Goal: Task Accomplishment & Management: Use online tool/utility

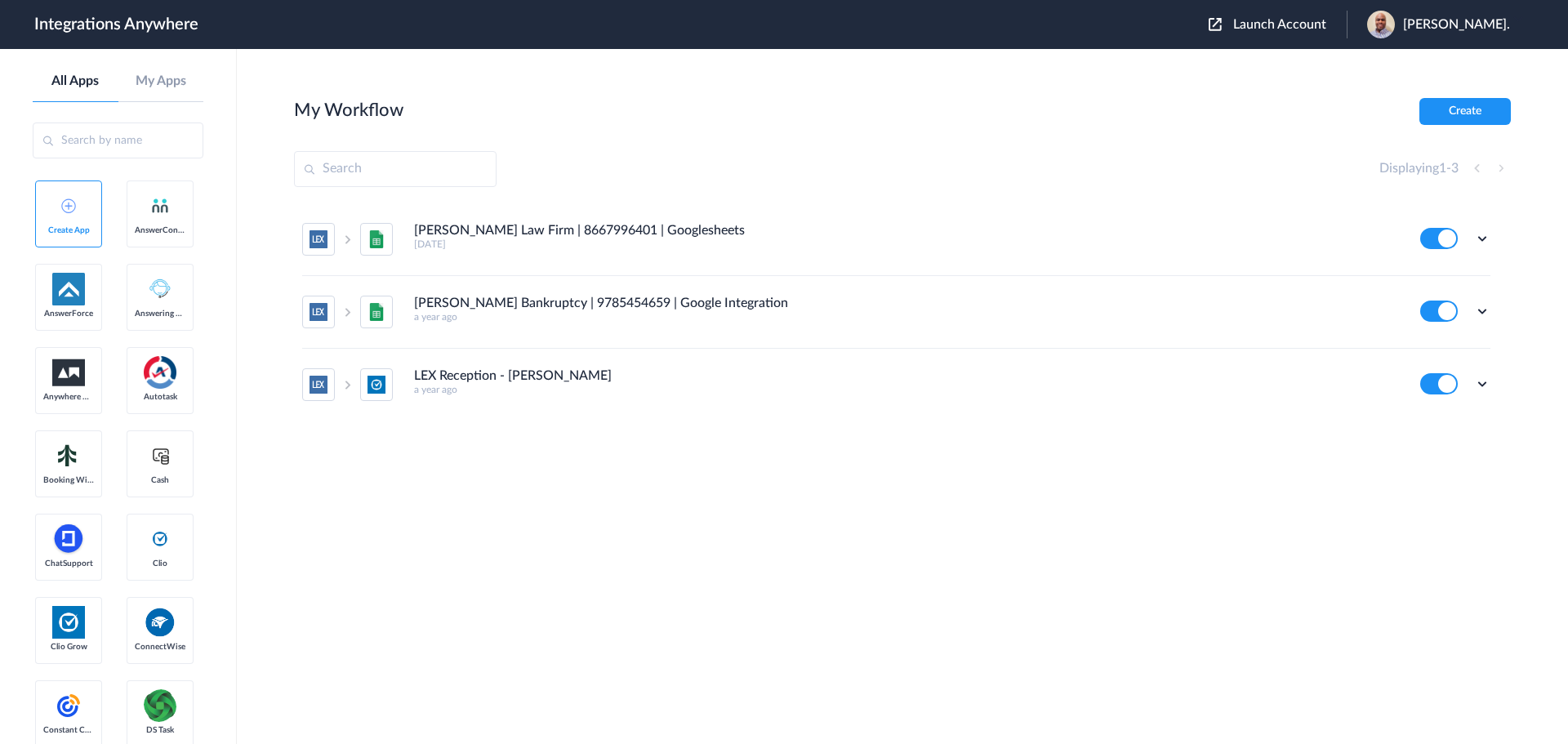
click at [1279, 26] on span "Launch Account" at bounding box center [1280, 24] width 93 height 13
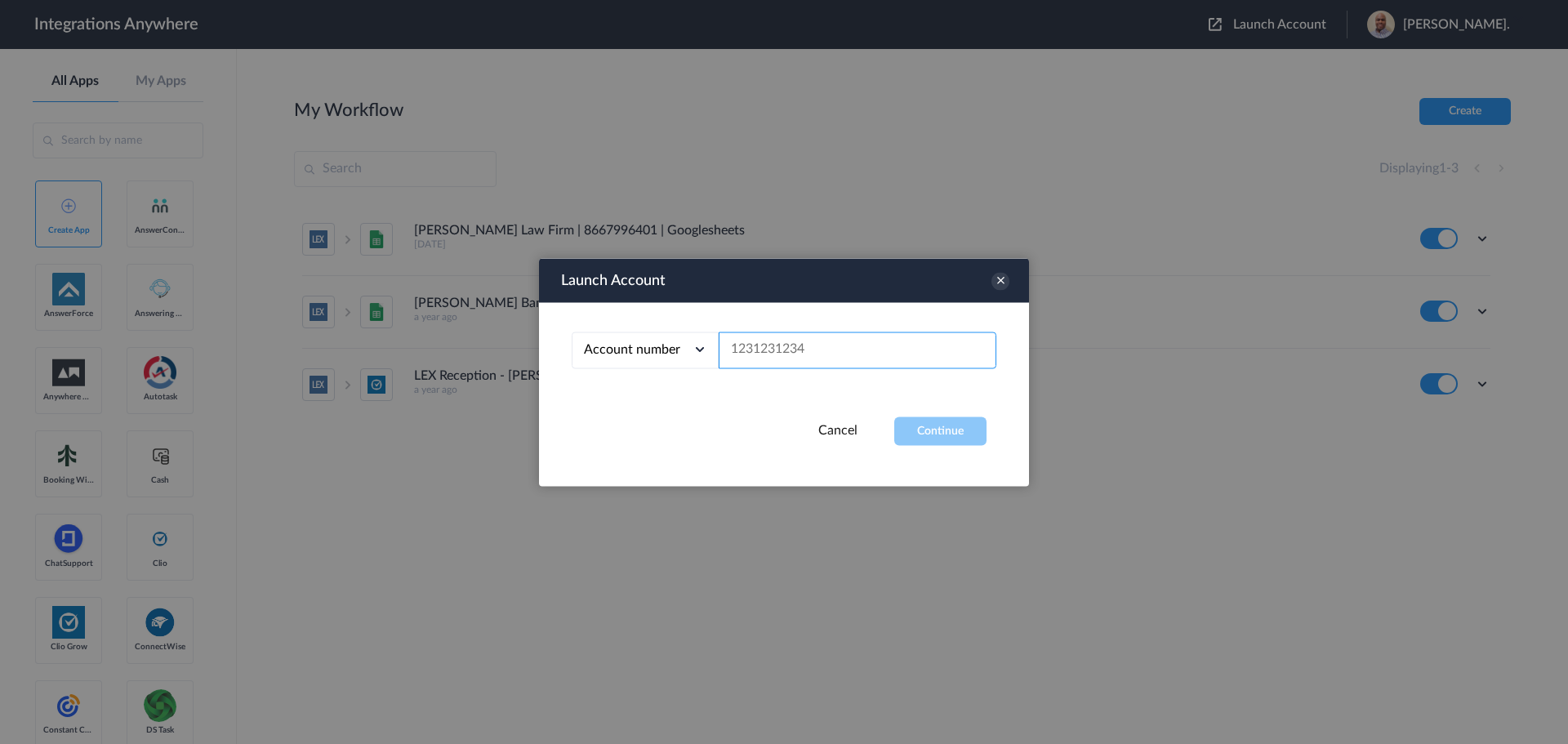
paste input "2142543456"
type input "2142543456"
click at [928, 426] on button "Continue" at bounding box center [940, 430] width 92 height 29
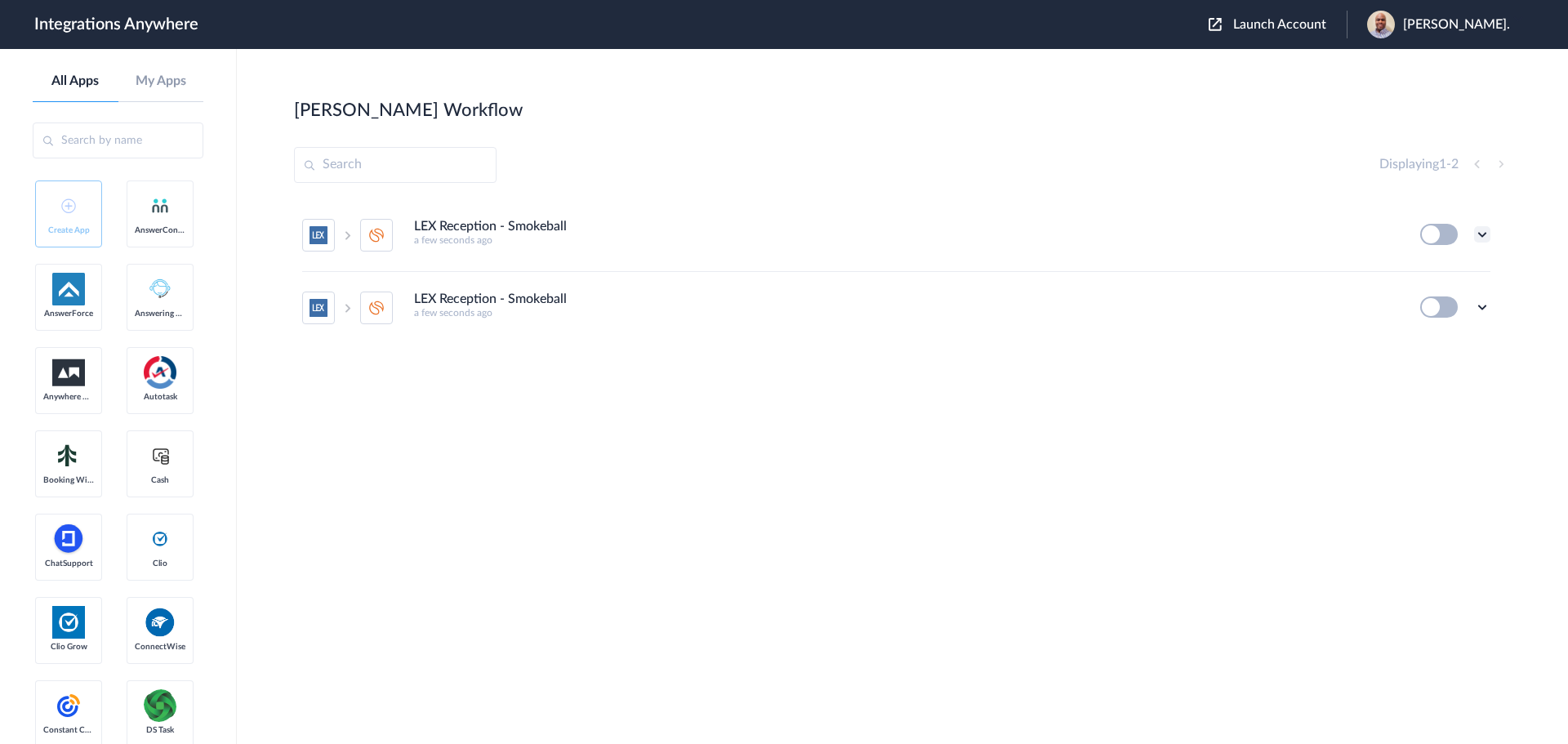
click at [1482, 237] on icon at bounding box center [1482, 234] width 17 height 17
click at [1453, 271] on li "Edit" at bounding box center [1437, 272] width 106 height 31
click at [1479, 238] on icon at bounding box center [1482, 234] width 17 height 17
click at [1438, 269] on li "Edit" at bounding box center [1437, 272] width 106 height 31
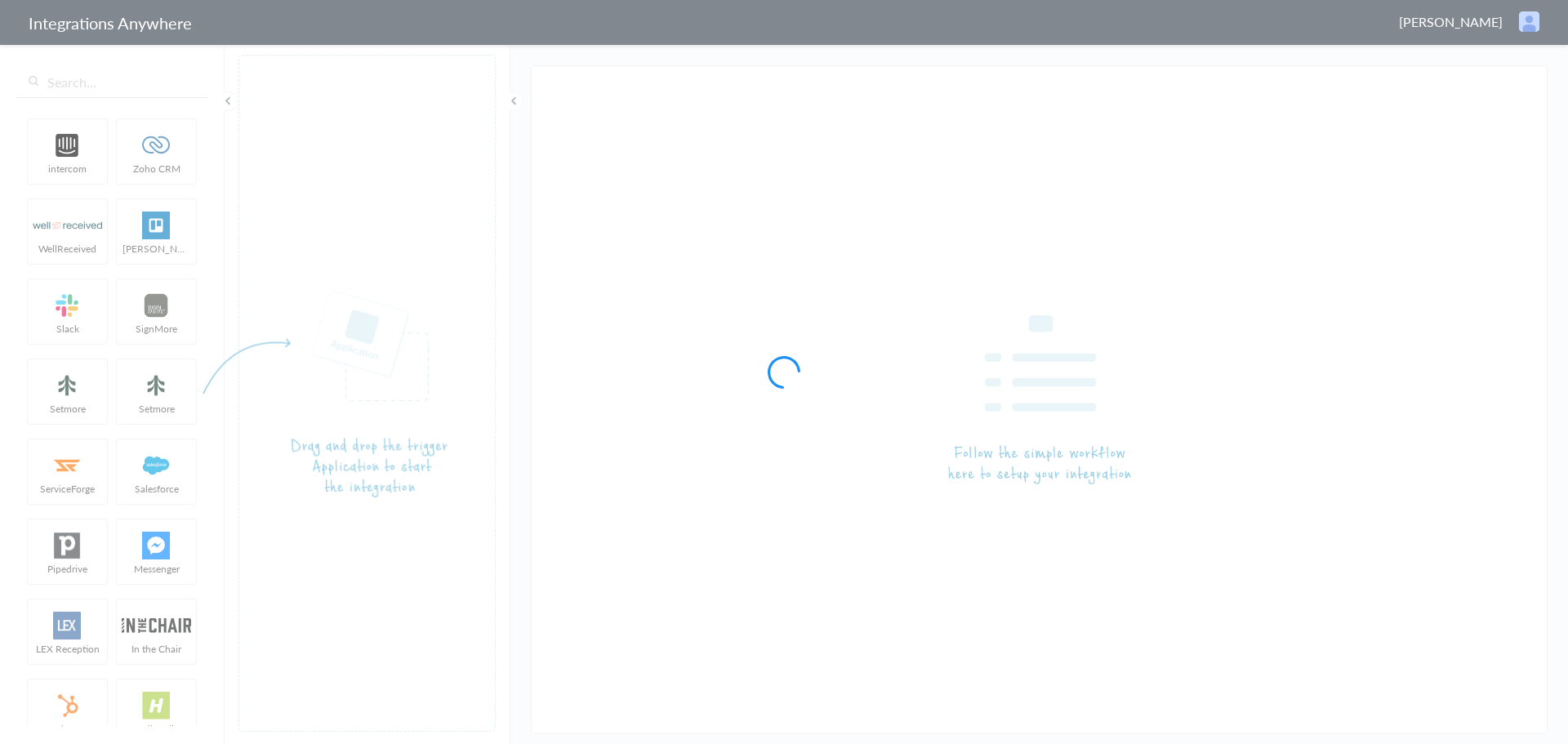
type input "LEX Reception - Smokeball"
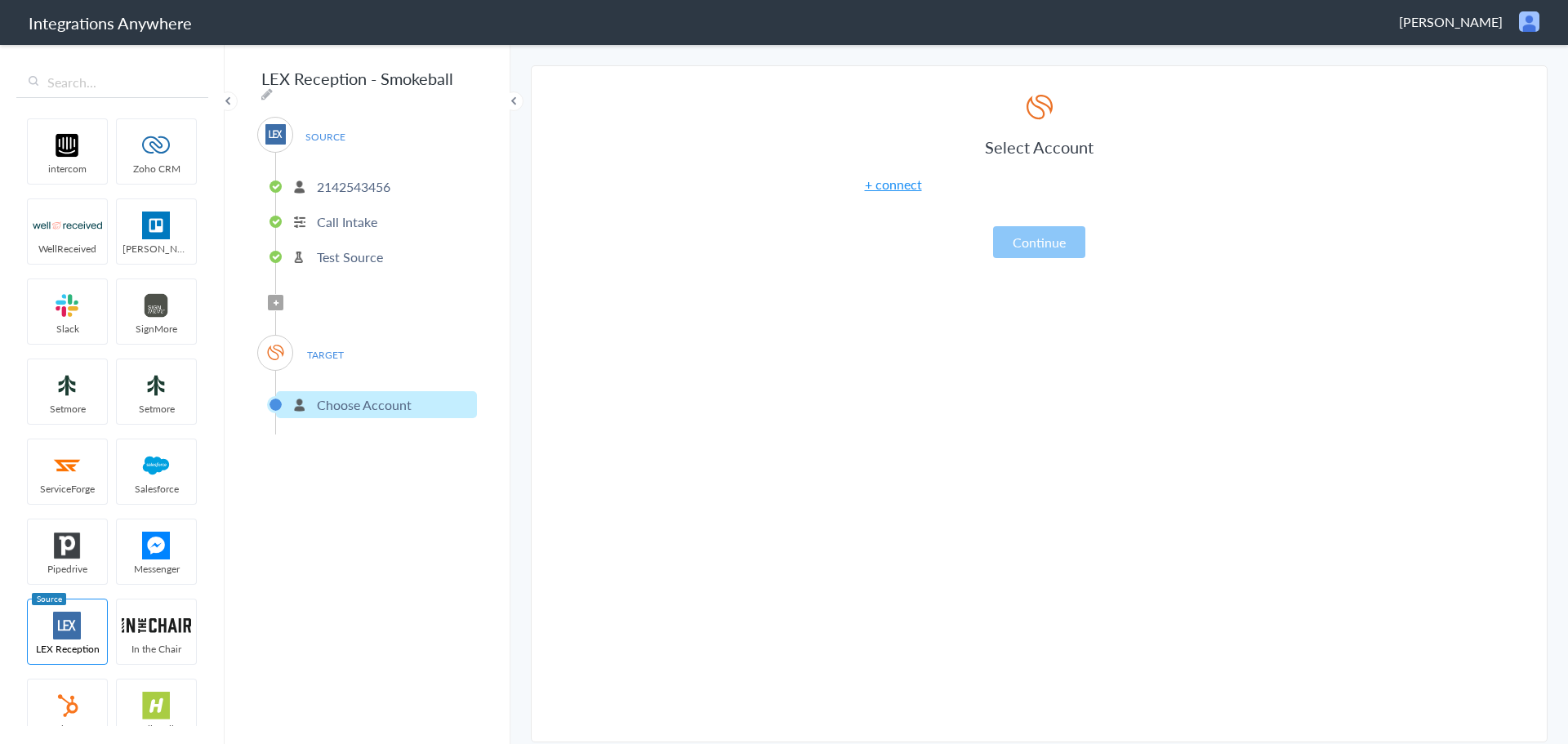
click at [894, 180] on link "+ connect" at bounding box center [894, 184] width 57 height 19
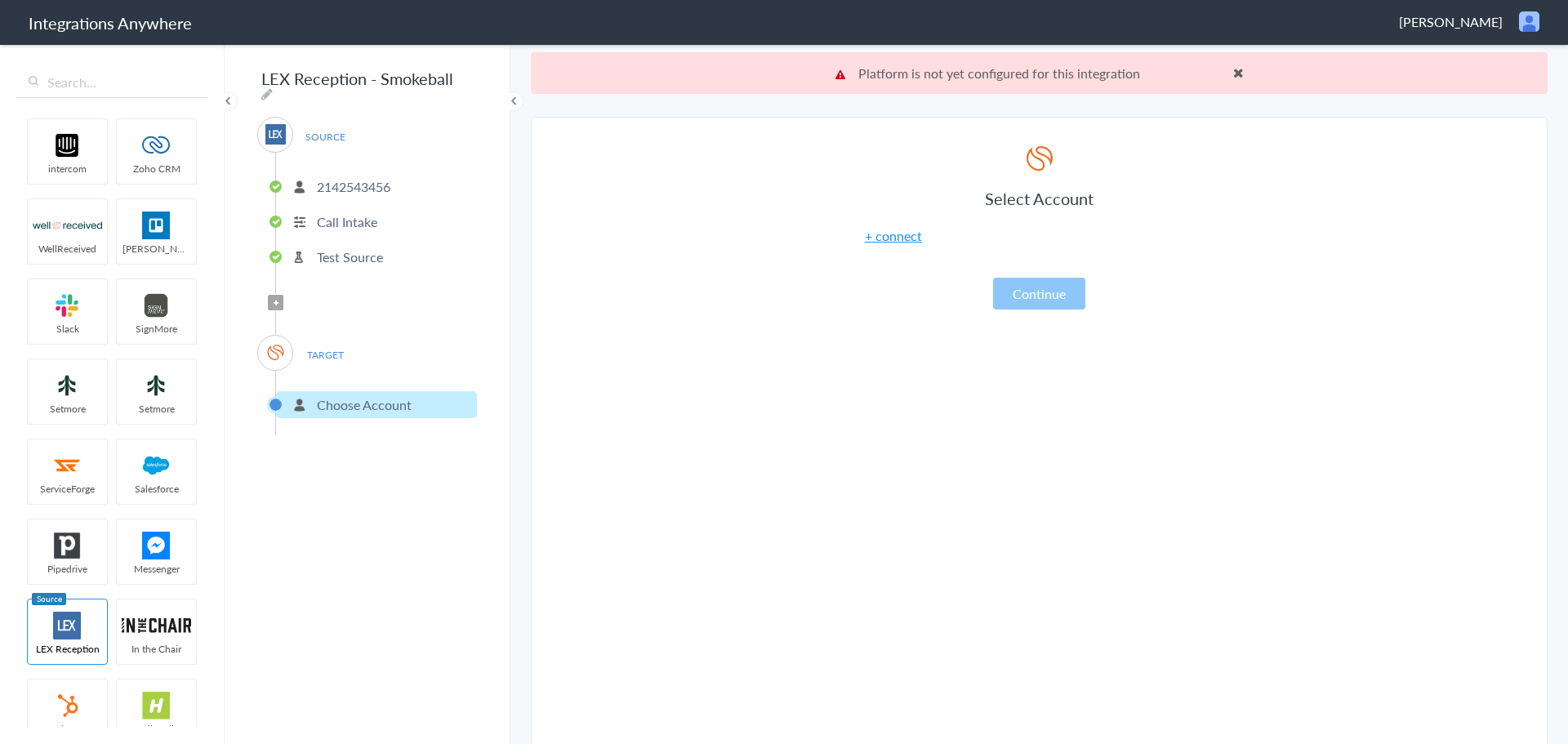
click at [1233, 75] on span at bounding box center [1238, 72] width 11 height 13
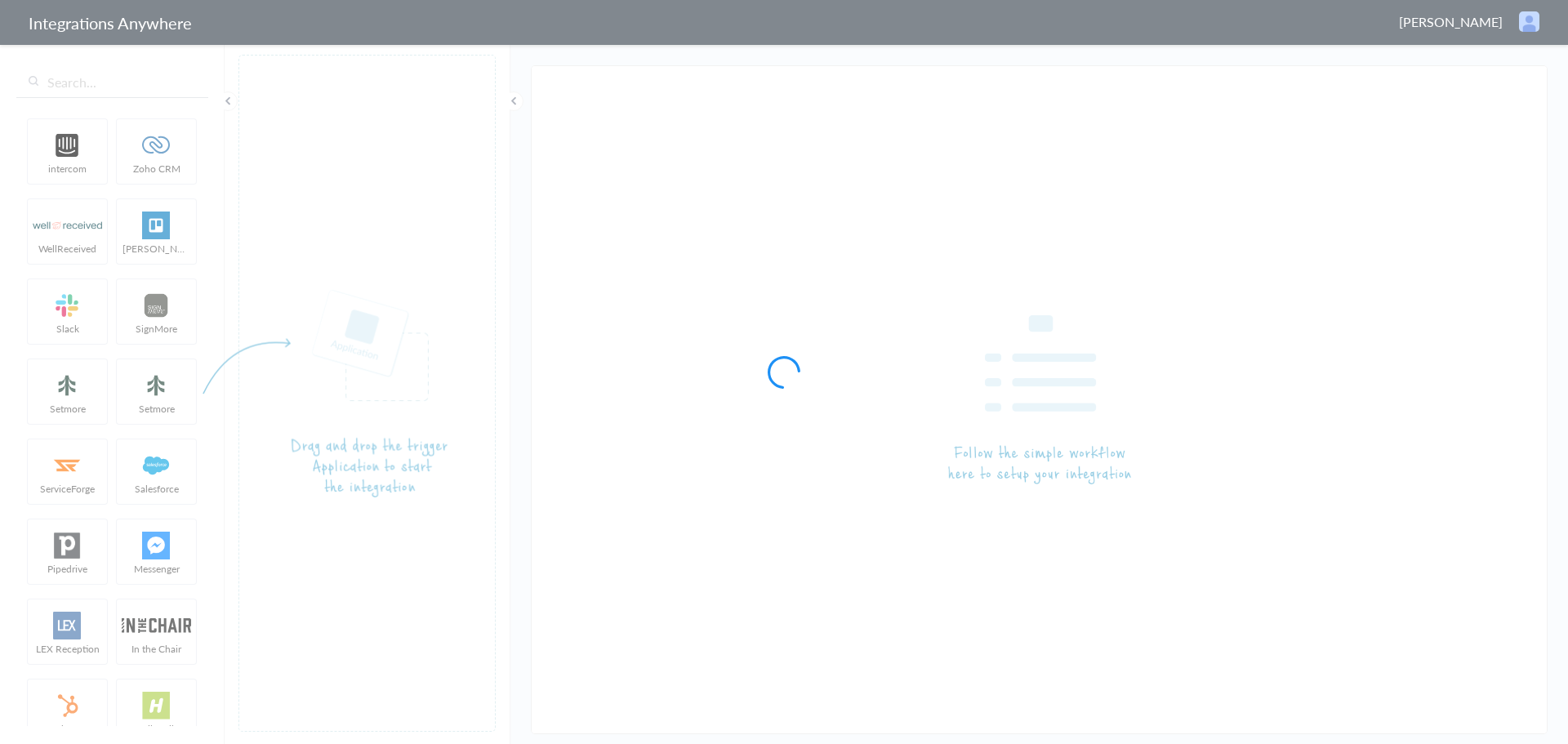
type input "LEX Reception - Smokeball"
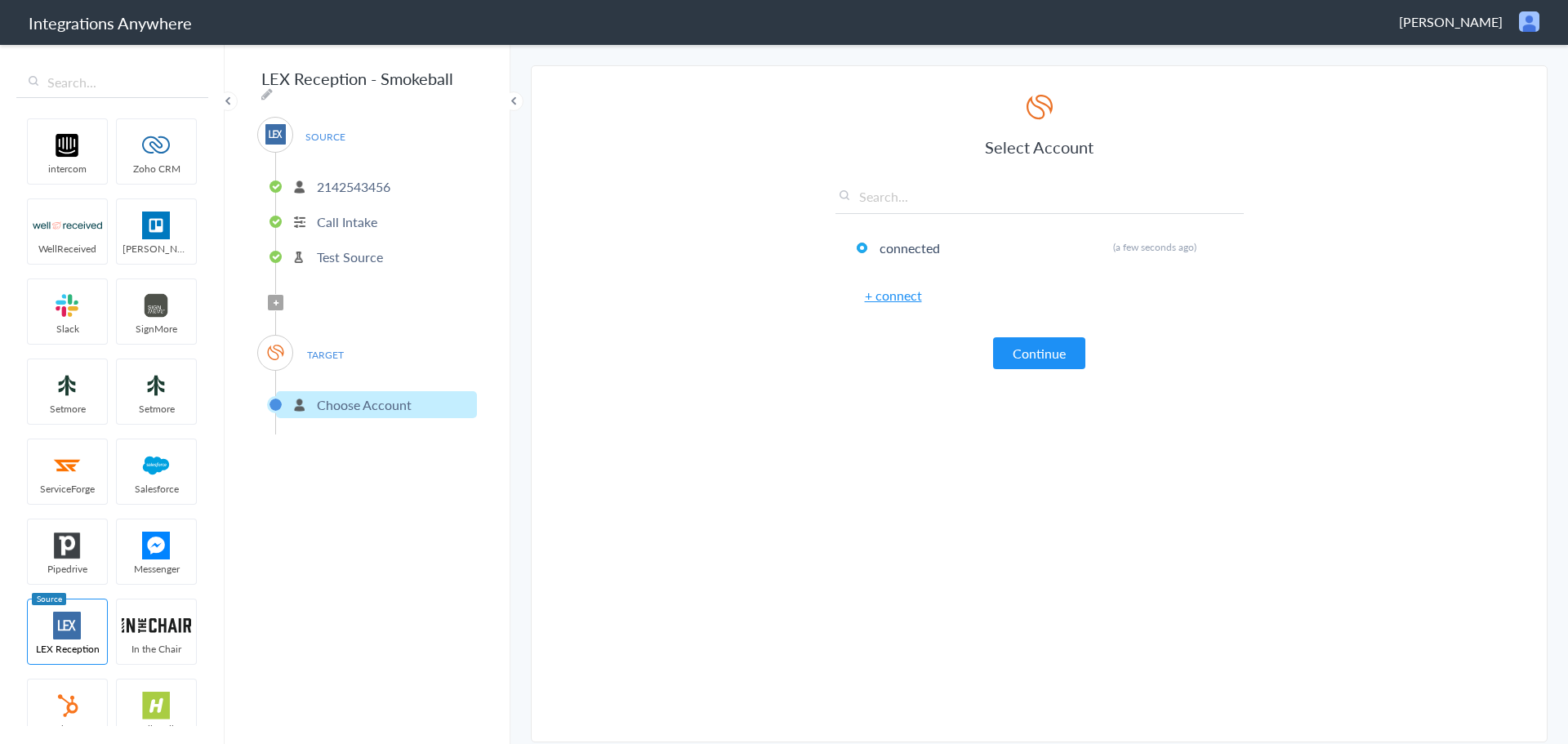
click at [274, 295] on span "Filter Applied" at bounding box center [276, 303] width 16 height 16
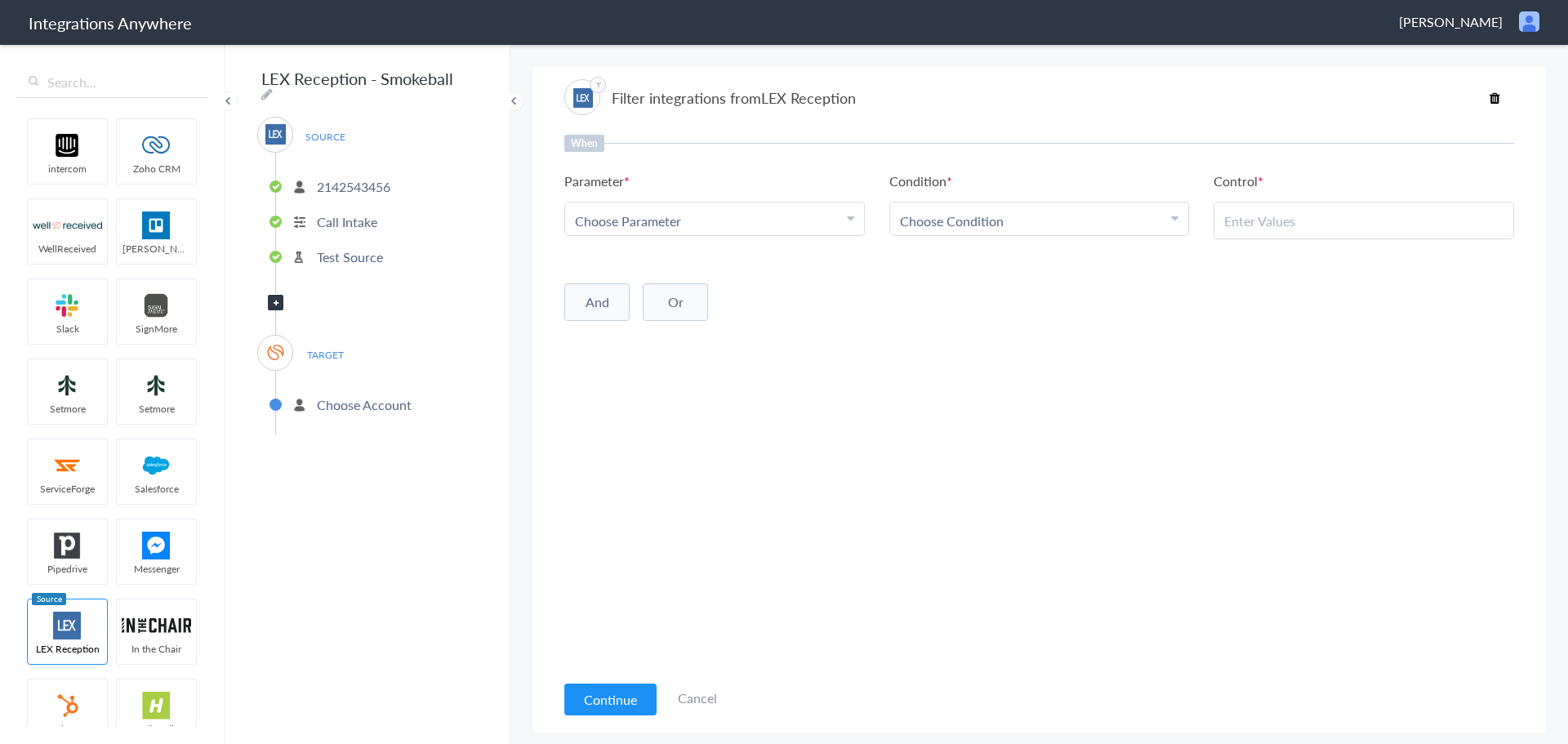
click at [786, 216] on div "Choose Parameter" at bounding box center [715, 221] width 279 height 19
click at [705, 260] on input "text" at bounding box center [715, 265] width 299 height 35
type input "c"
type input "call clos"
click at [694, 292] on link "Call Closing Note" at bounding box center [715, 300] width 299 height 35
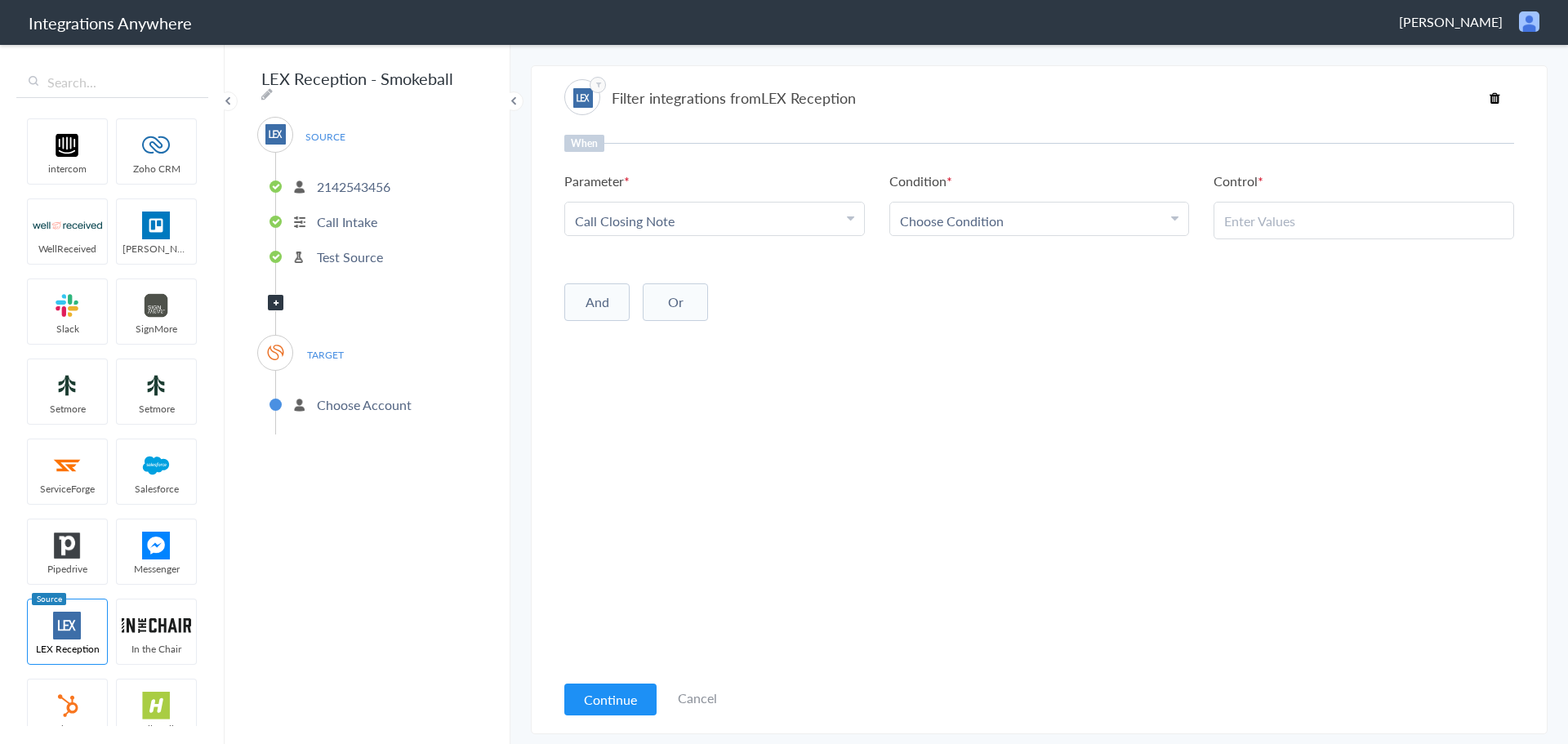
click at [1005, 228] on div "Choose Condition" at bounding box center [1039, 221] width 279 height 19
click at [998, 358] on link "Does Not Exists" at bounding box center [1039, 370] width 299 height 35
click at [595, 307] on button "And" at bounding box center [597, 299] width 65 height 38
click at [843, 324] on div "Choose Parameter" at bounding box center [715, 332] width 279 height 19
click at [660, 376] on input "text" at bounding box center [715, 377] width 299 height 35
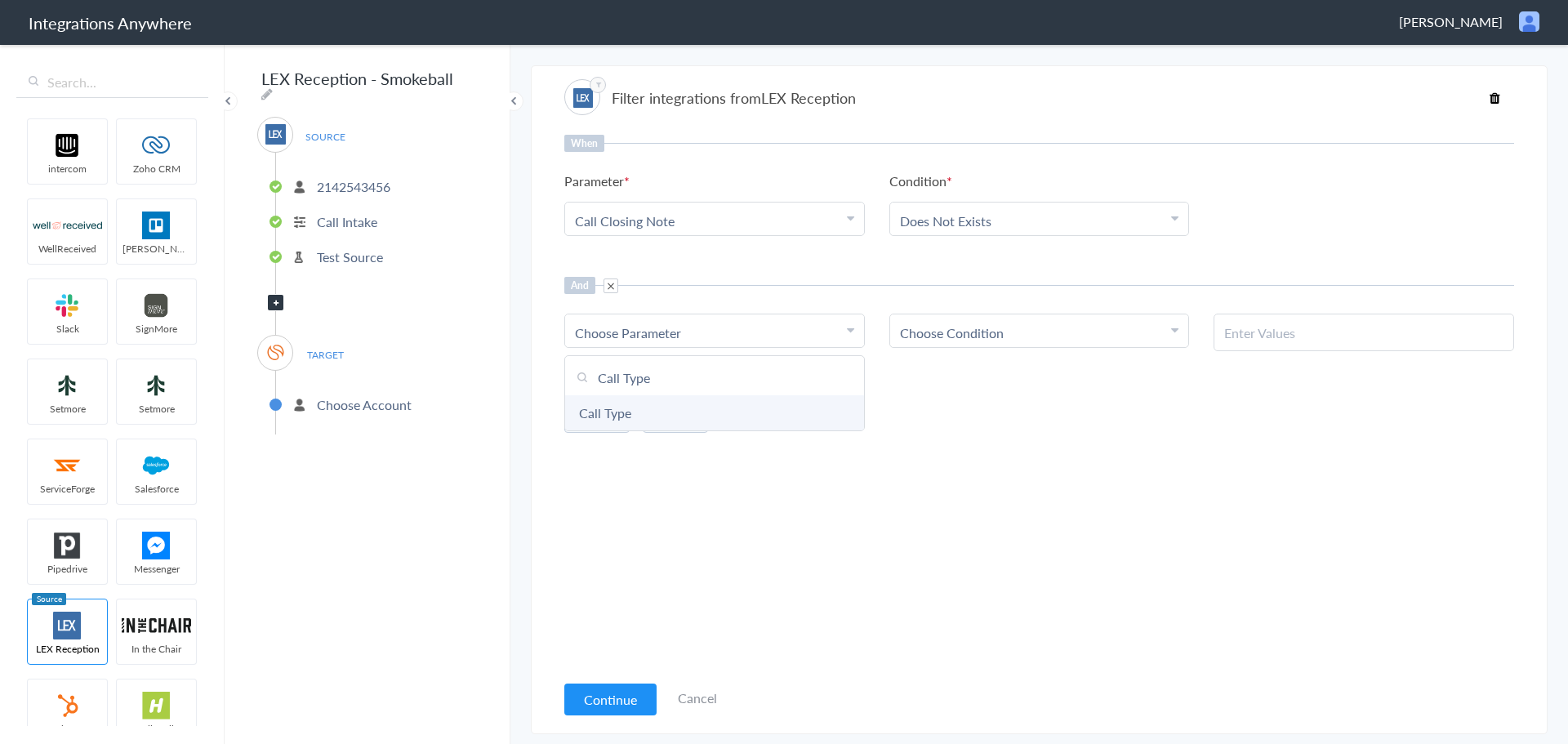
type input "Call Type"
click at [619, 416] on link "Call Type" at bounding box center [715, 412] width 299 height 35
click at [1097, 326] on div "Choose Condition" at bounding box center [1039, 332] width 279 height 19
click at [1006, 410] on link "Contains" at bounding box center [1039, 412] width 299 height 35
click at [1314, 335] on input "text" at bounding box center [1364, 332] width 279 height 19
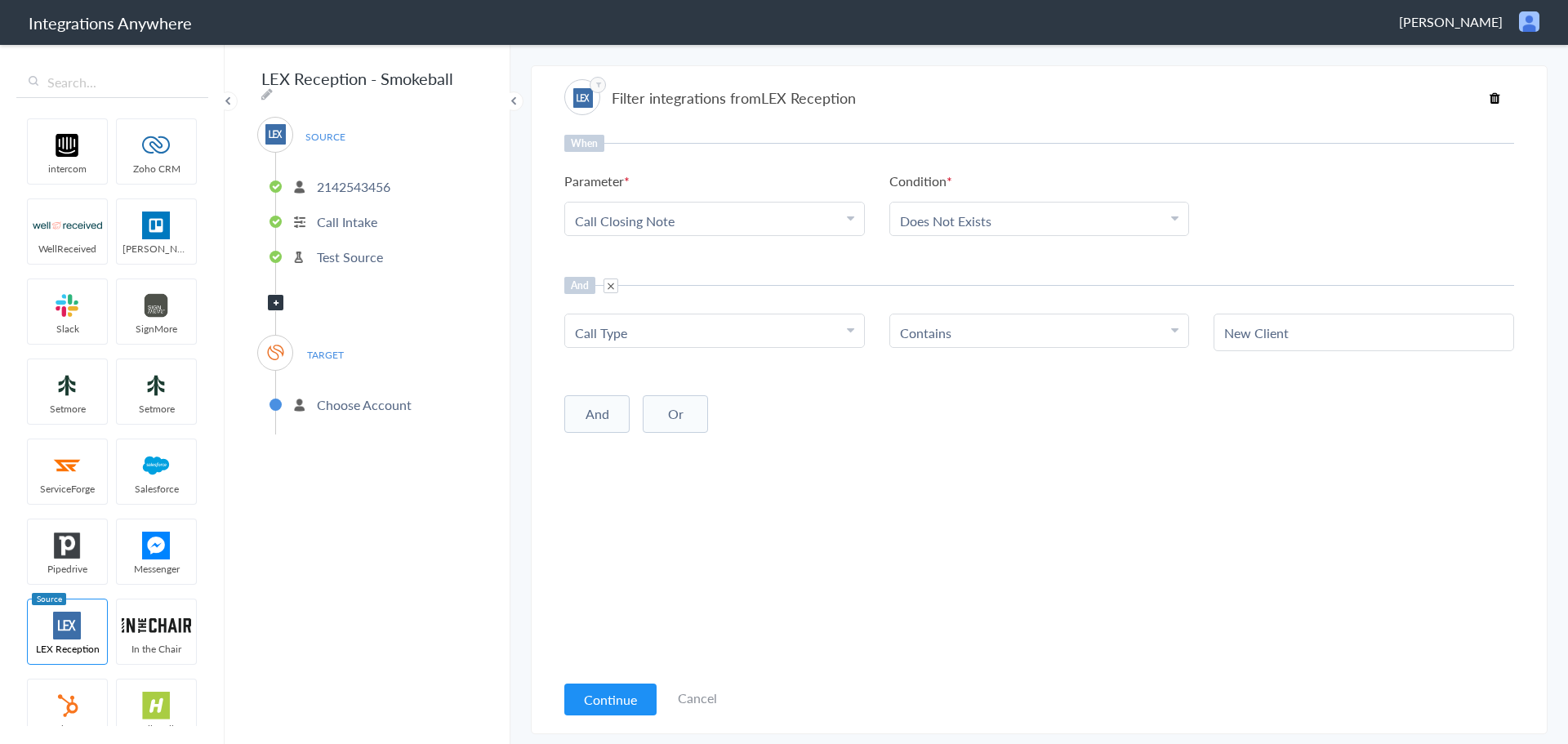
type input "New Client"
click at [1103, 493] on div "When Parameter Choose Parameter Call Closing Note First Name Last Name Email Ph…" at bounding box center [1039, 403] width 950 height 536
click at [583, 696] on button "Continue" at bounding box center [610, 699] width 92 height 32
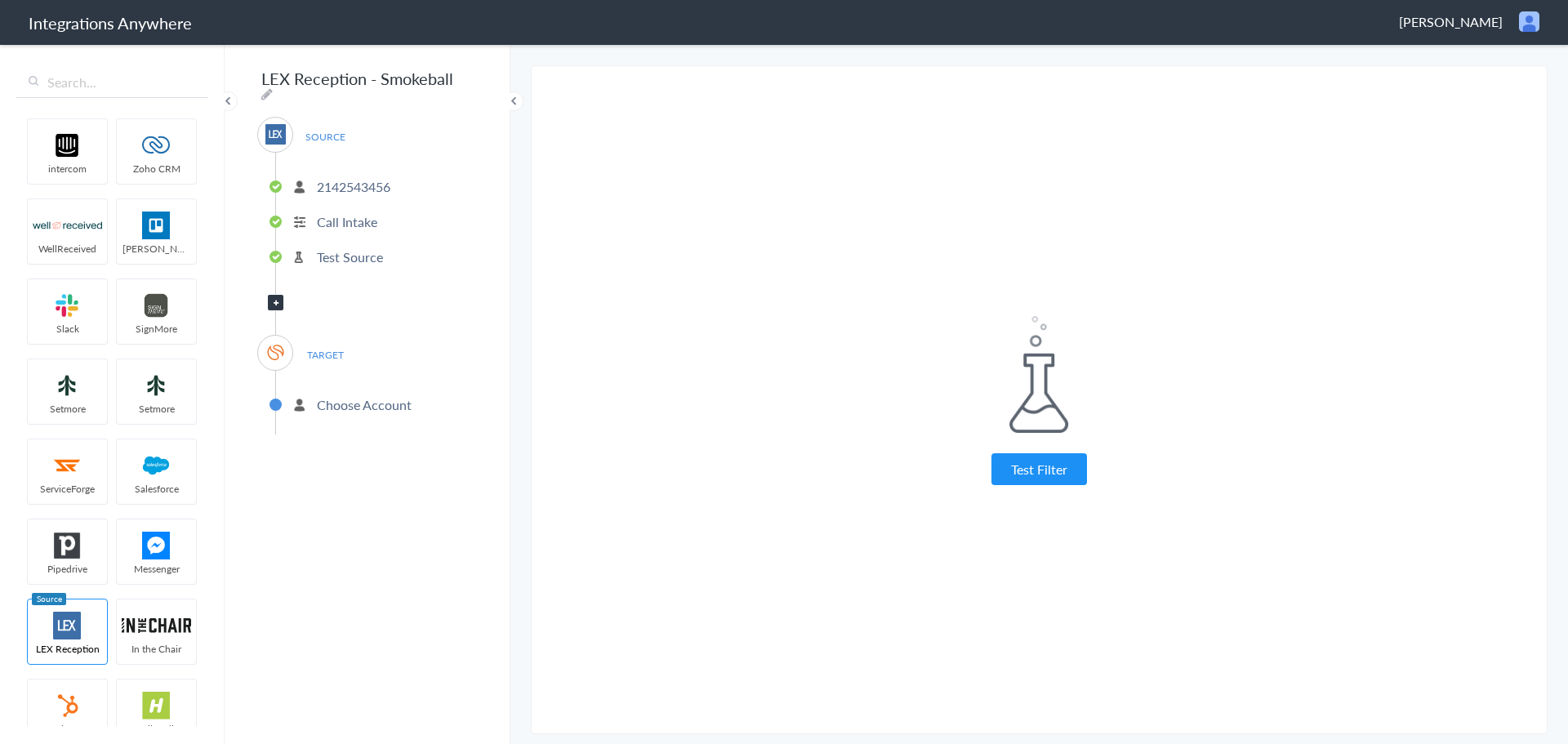
click at [1050, 463] on button "Test Filter" at bounding box center [1039, 469] width 96 height 32
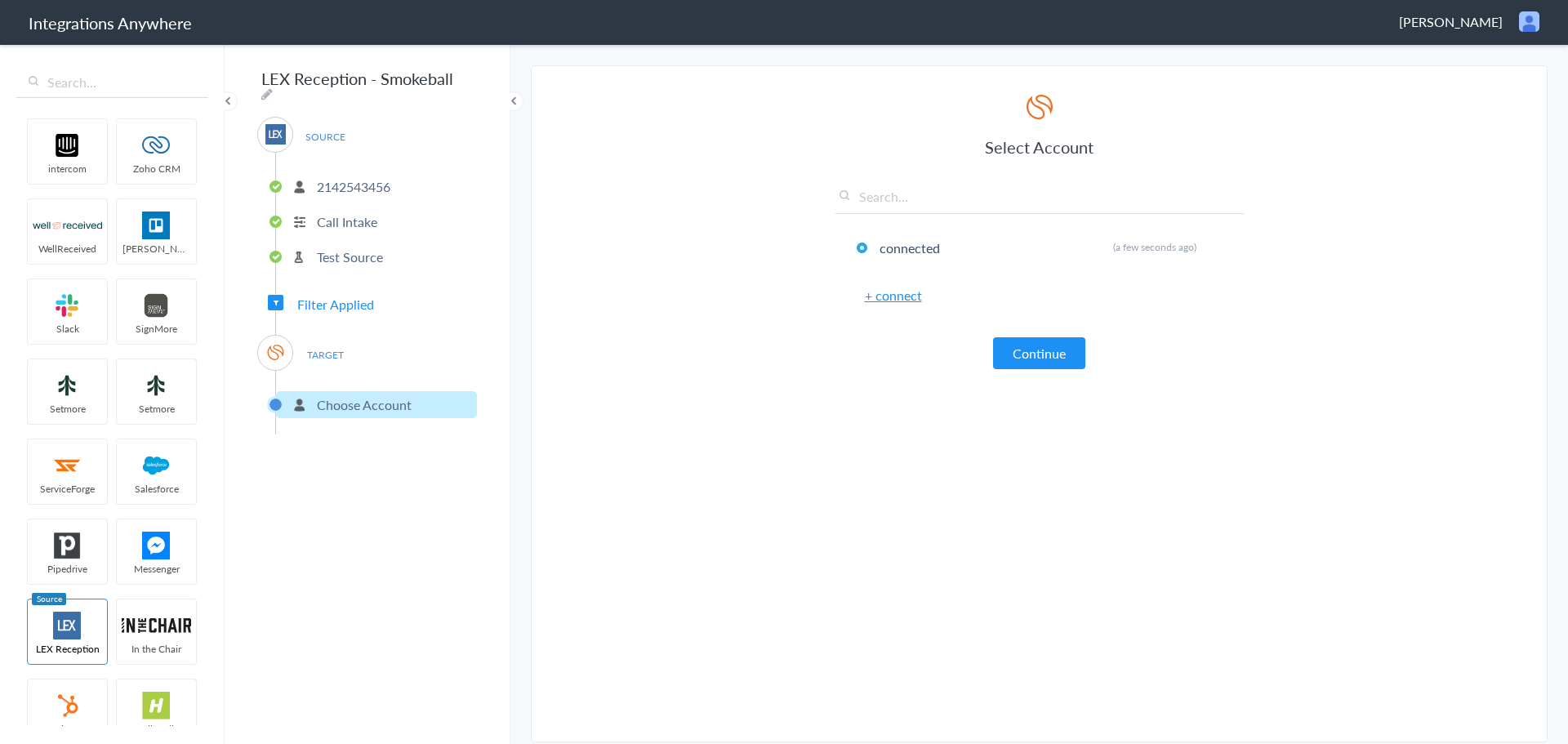
click at [1055, 338] on button "Continue" at bounding box center [1038, 353] width 92 height 32
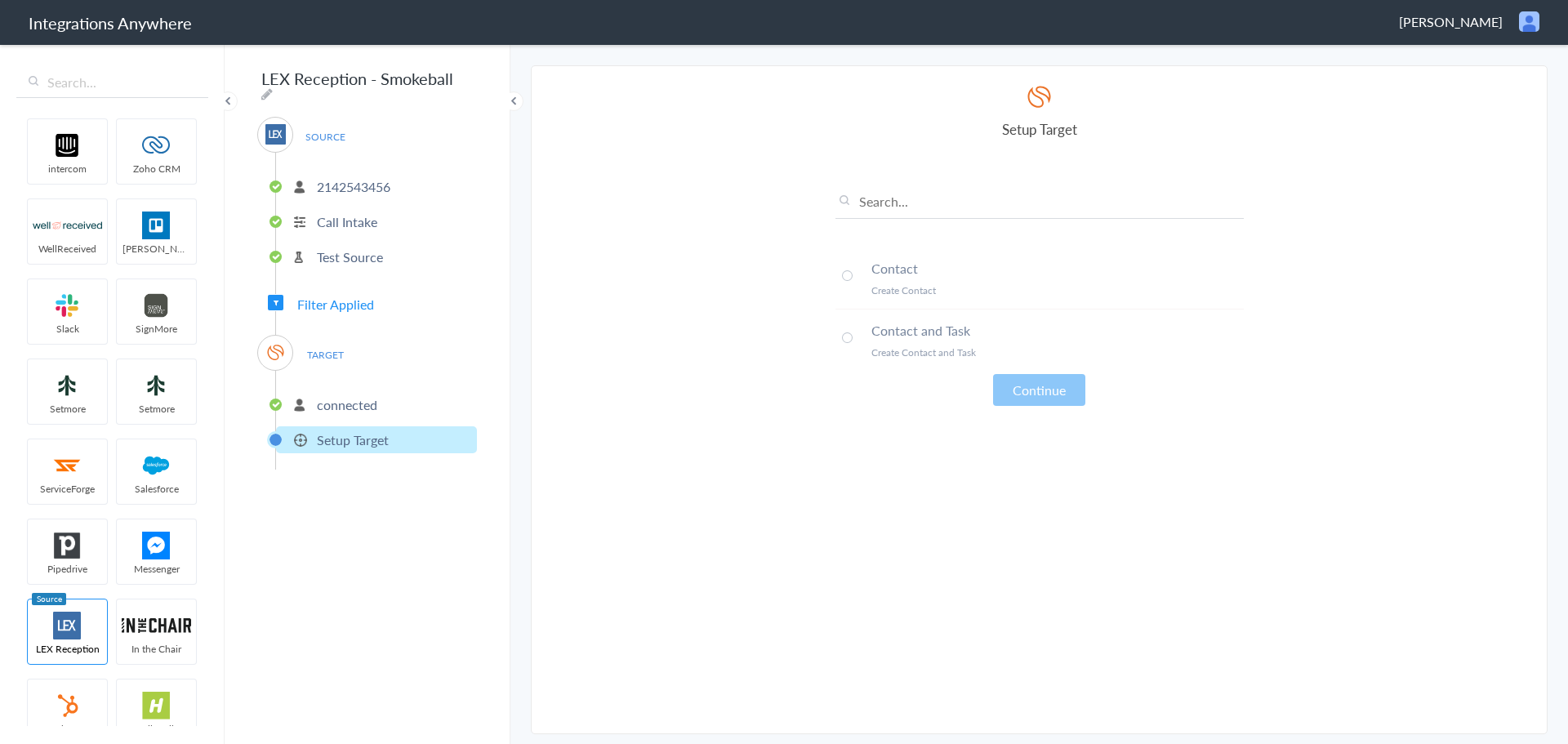
click at [848, 278] on span at bounding box center [847, 275] width 11 height 11
click at [1043, 395] on button "Continue" at bounding box center [1038, 390] width 92 height 32
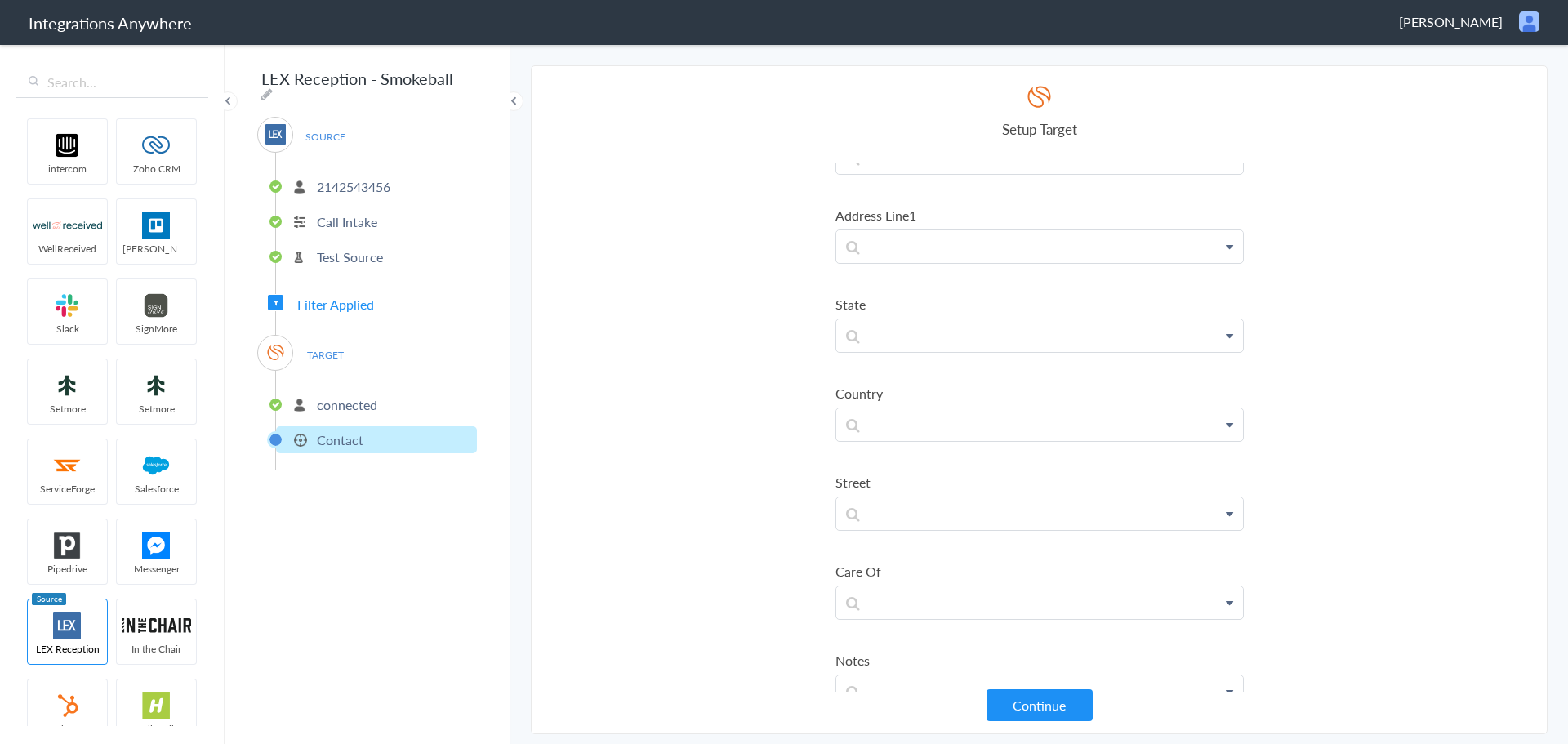
scroll to position [742, 0]
click at [0, 0] on link "Brief Description" at bounding box center [0, 0] width 0 height 0
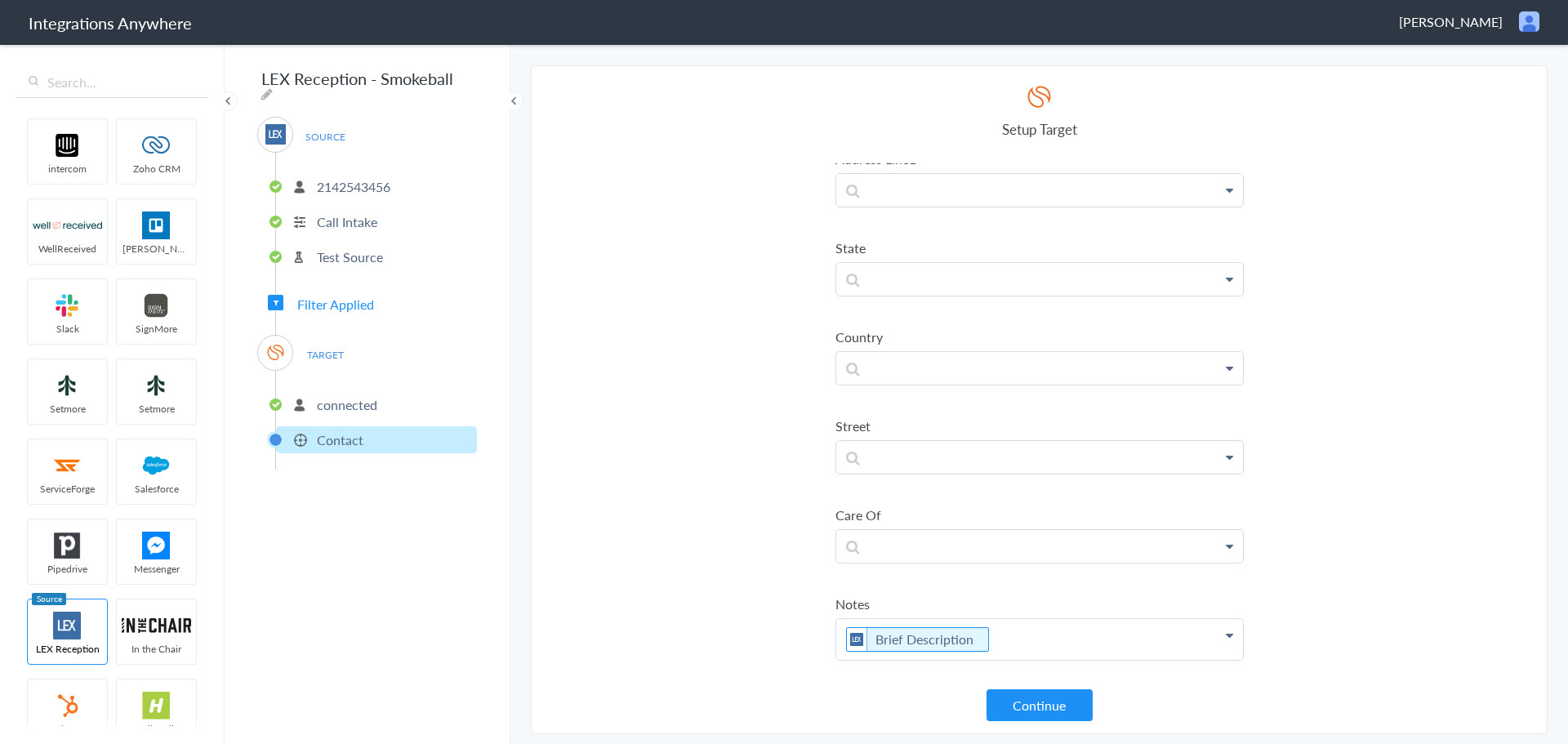
click at [1030, 690] on button "Continue" at bounding box center [1039, 704] width 106 height 32
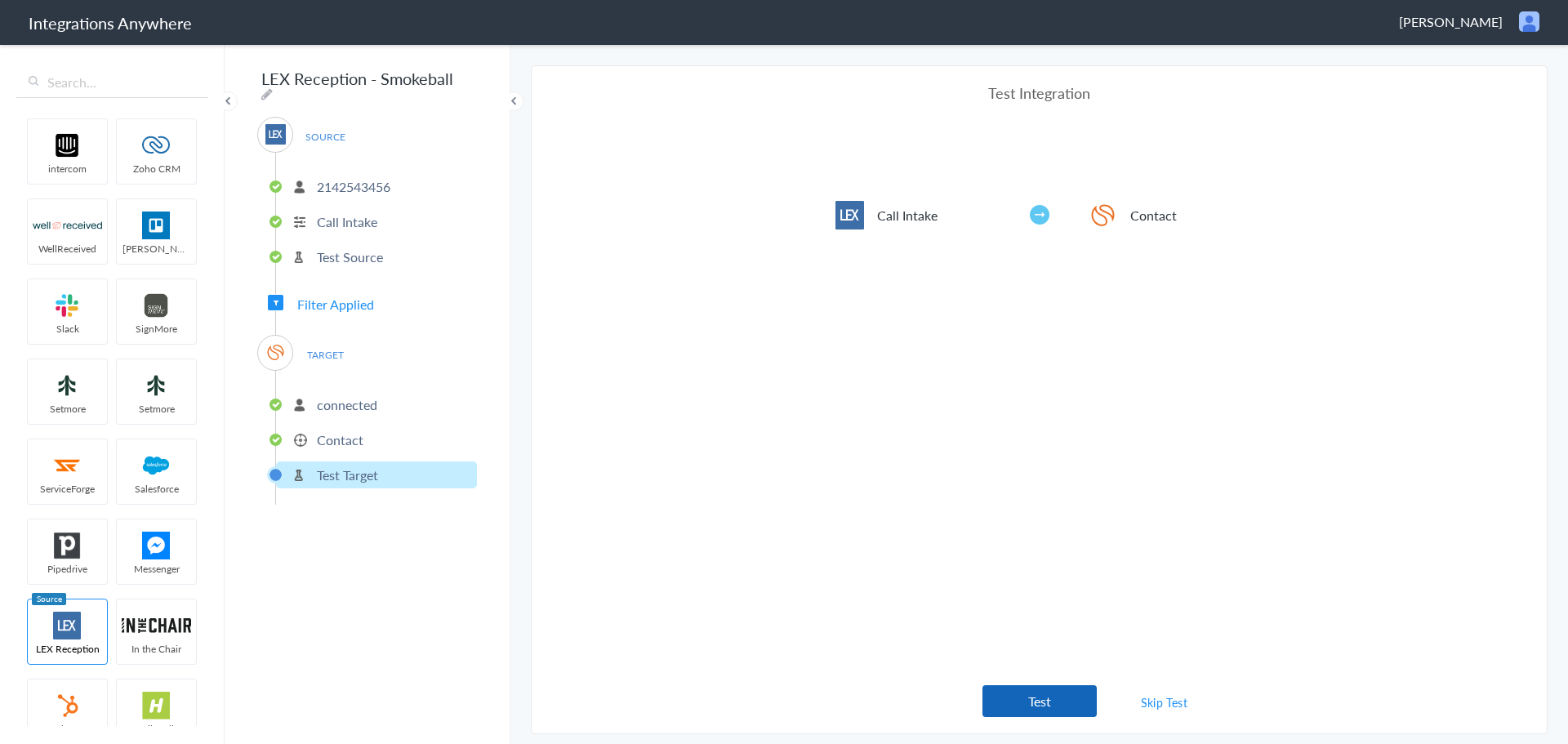
click at [1044, 697] on button "Test" at bounding box center [1040, 700] width 115 height 32
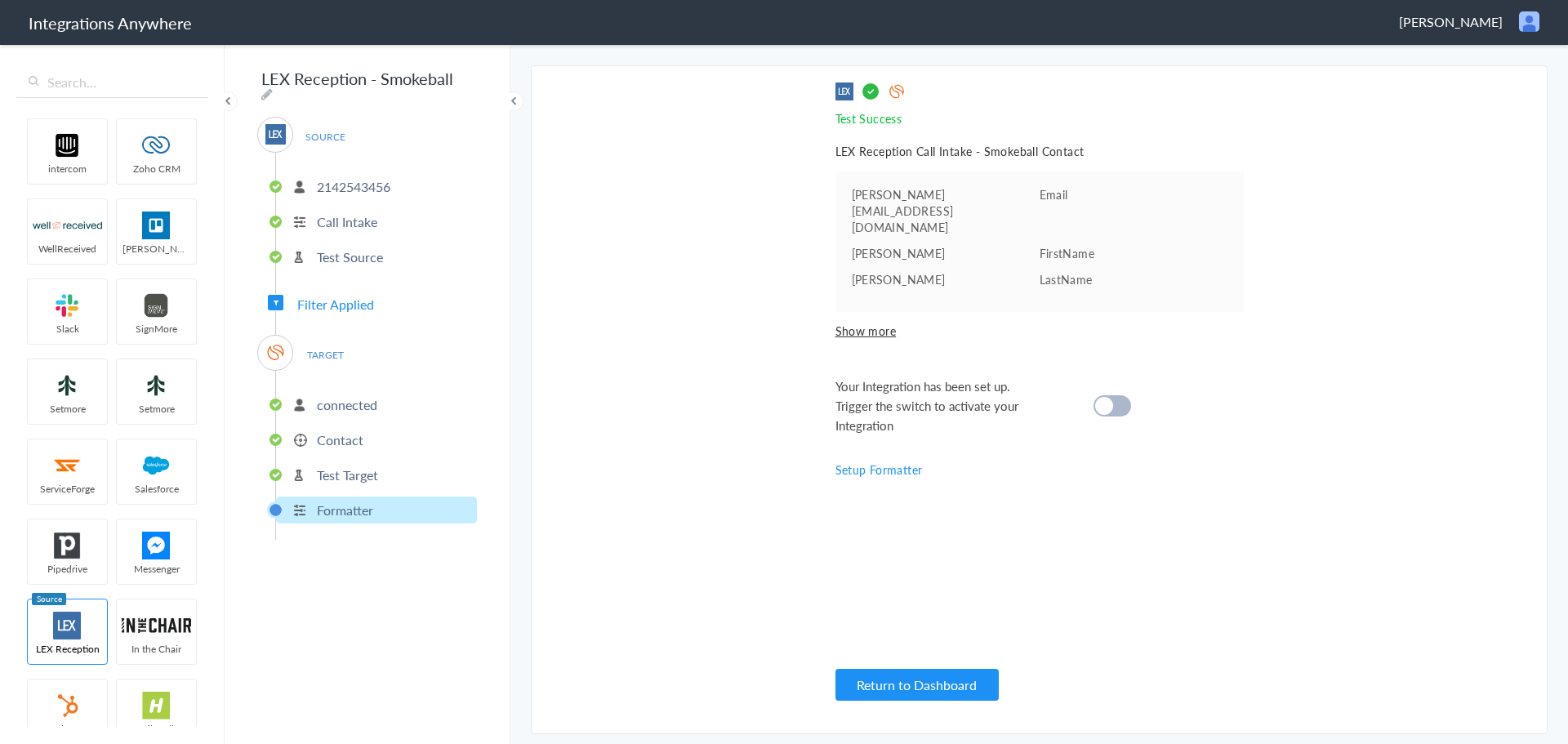
click at [1118, 395] on div at bounding box center [1113, 405] width 38 height 21
click at [917, 689] on button "Return to Dashboard" at bounding box center [917, 685] width 163 height 32
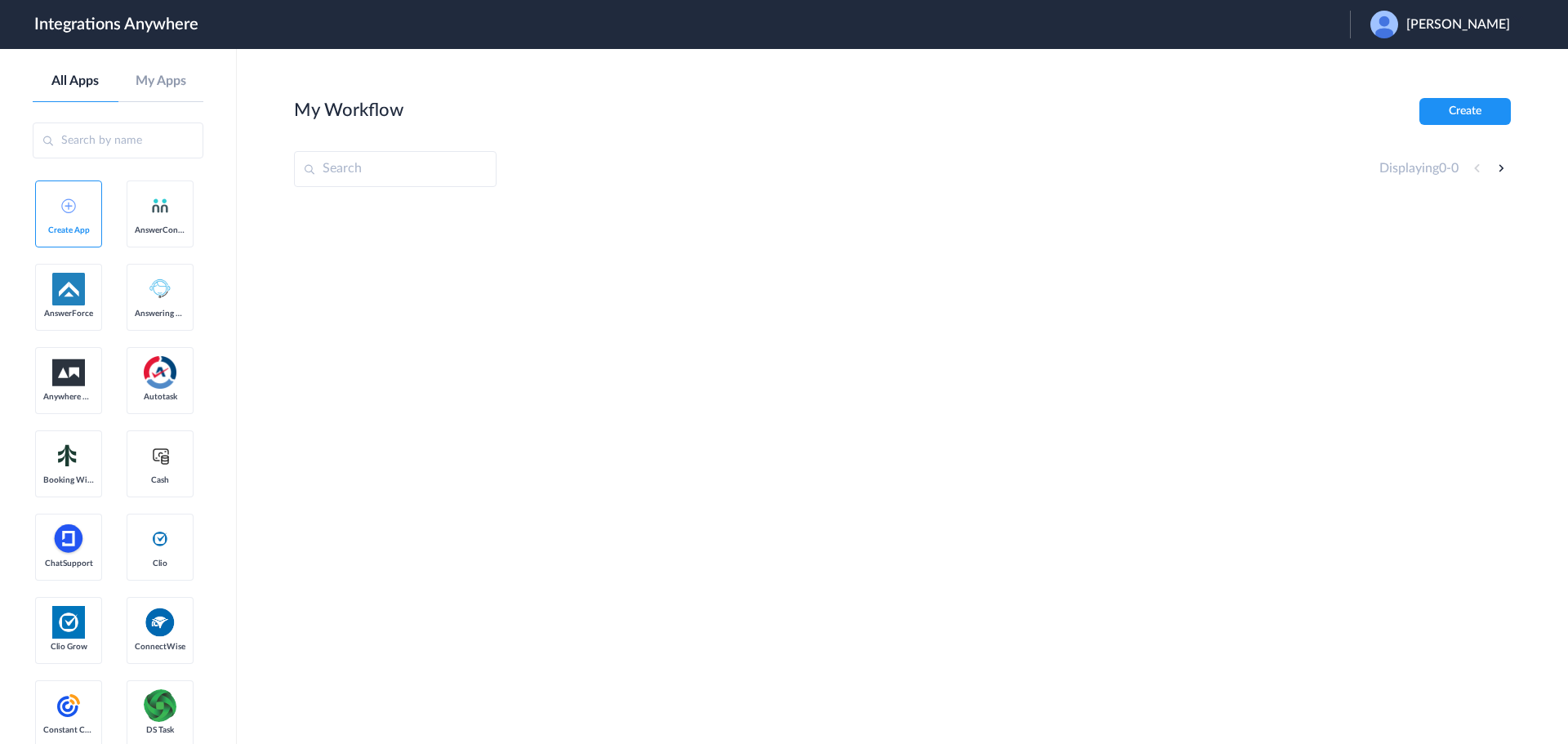
click at [1498, 25] on span "[PERSON_NAME]" at bounding box center [1458, 25] width 104 height 16
click at [1426, 65] on li "Logout" at bounding box center [1438, 66] width 176 height 31
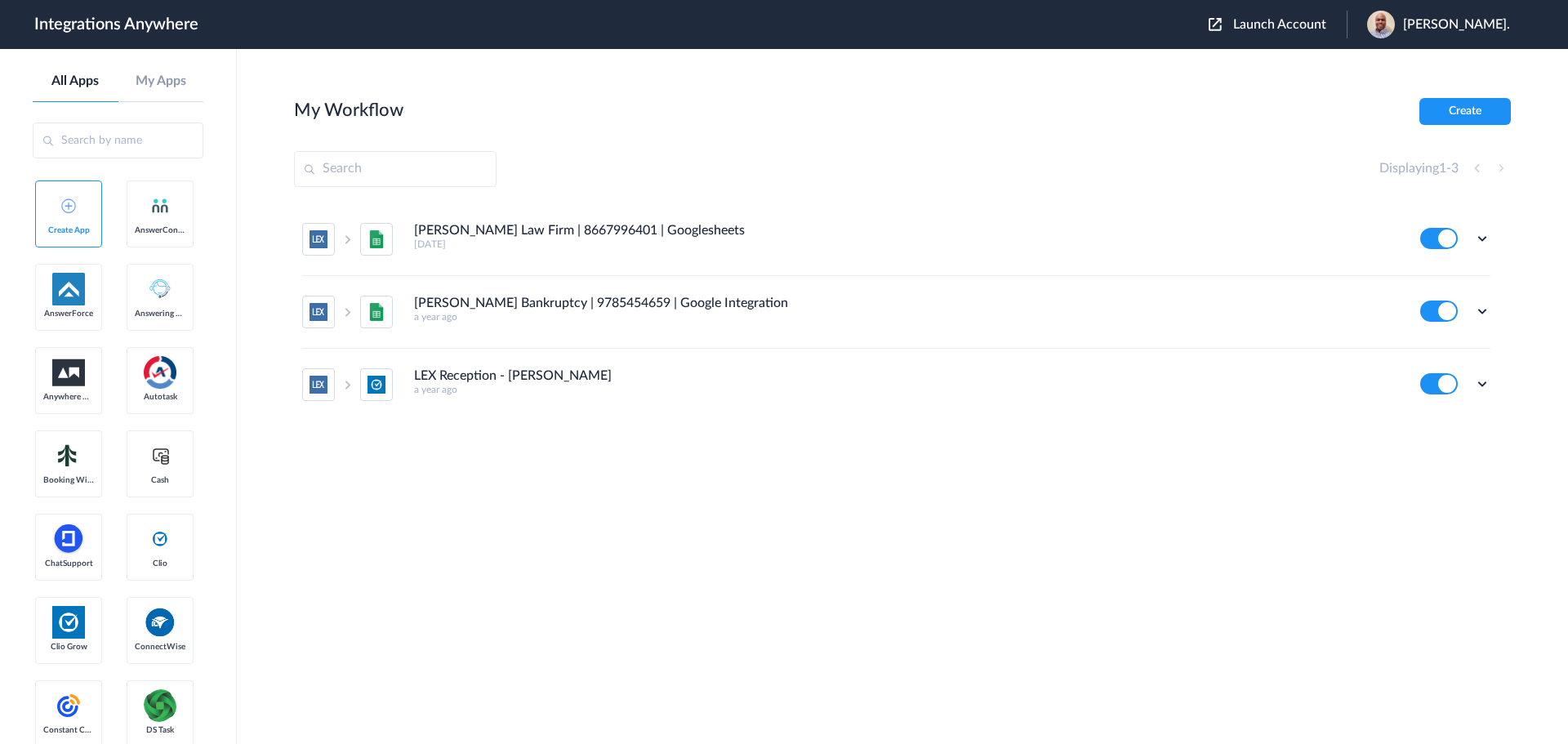
click at [1317, 21] on span "Launch Account" at bounding box center [1280, 24] width 93 height 13
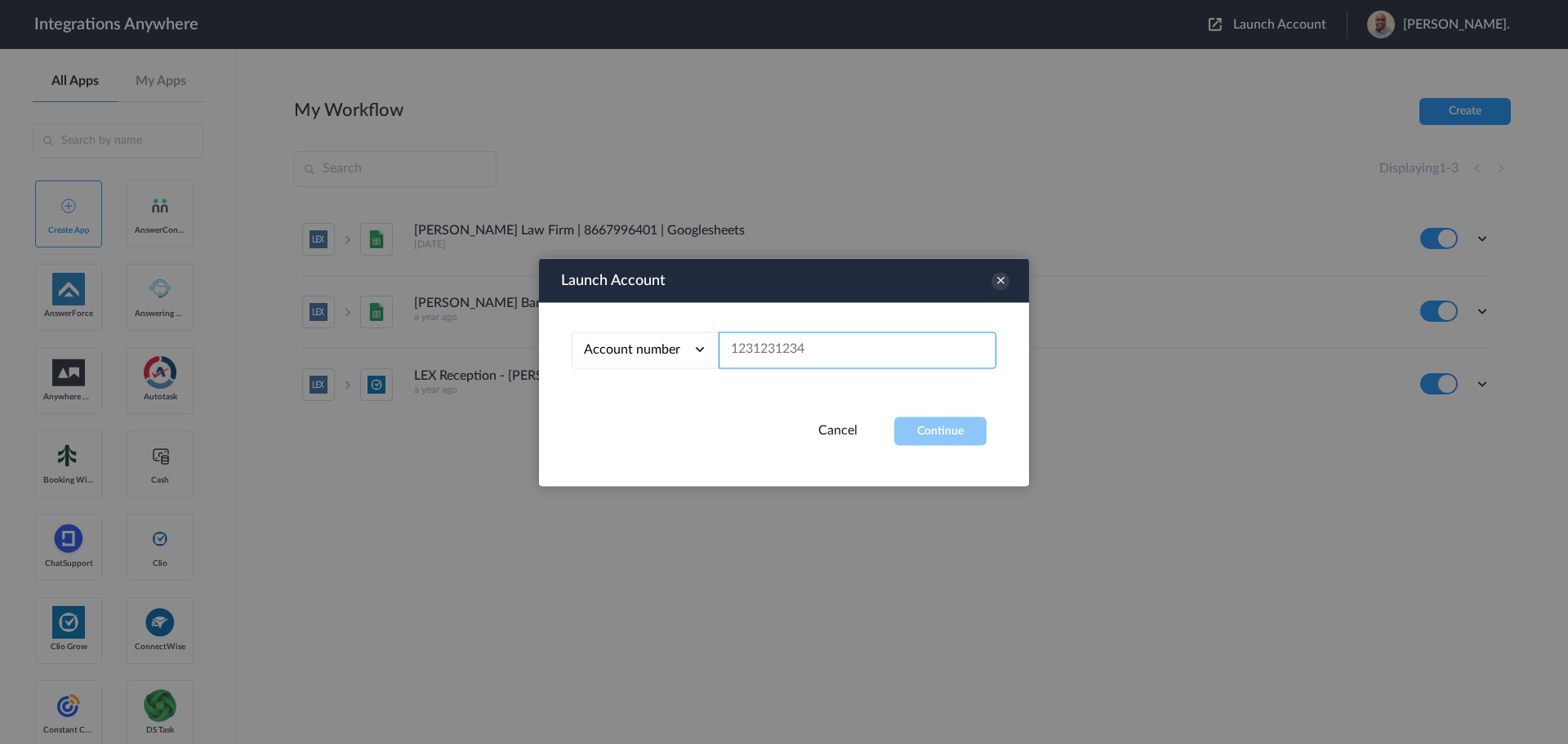
paste input "2142543456"
type input "2142543456"
click at [960, 430] on button "Continue" at bounding box center [940, 430] width 92 height 29
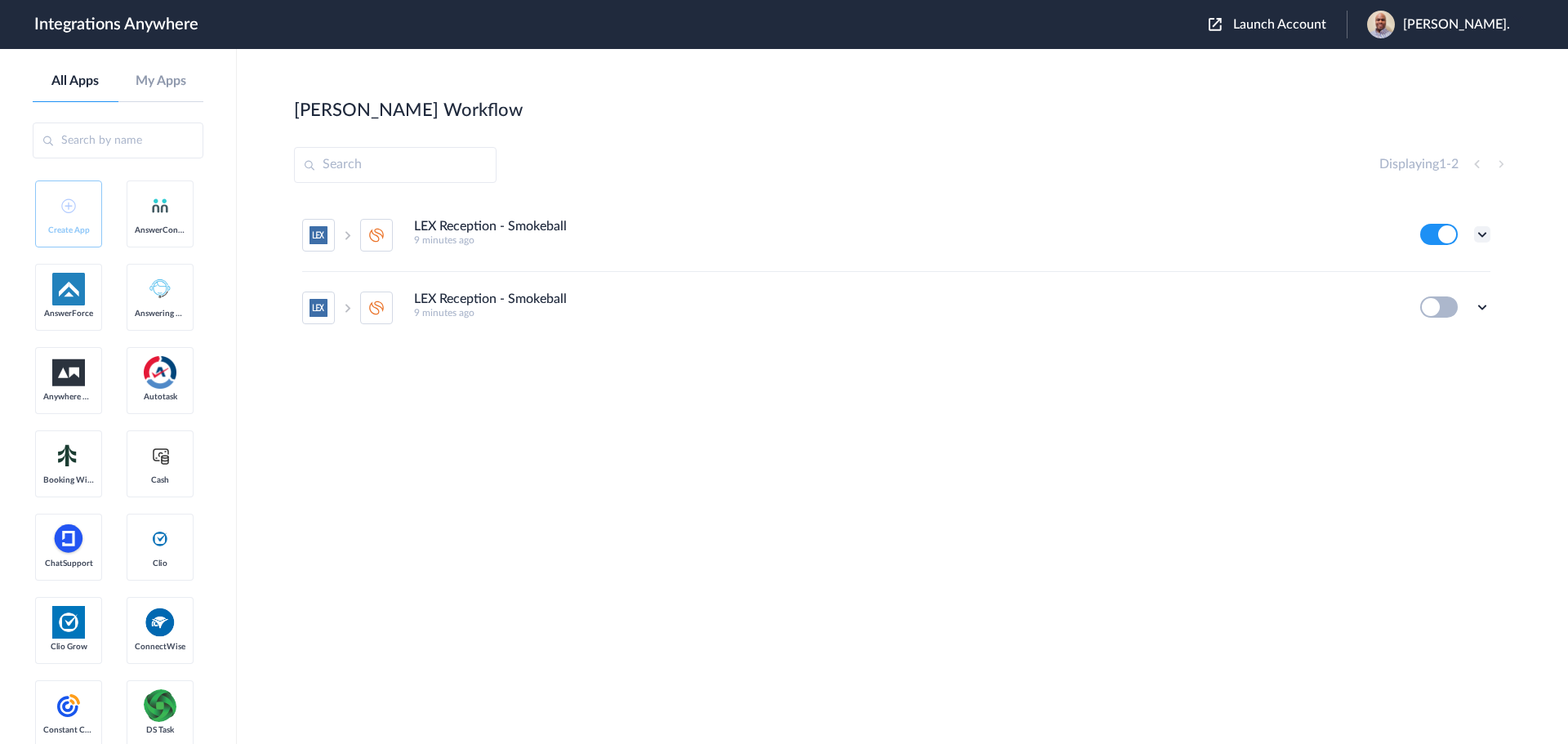
click at [1485, 232] on icon at bounding box center [1482, 234] width 17 height 17
click at [1110, 297] on div "LEX Reception - Smokeball 9 minutes ago" at bounding box center [906, 305] width 984 height 27
click at [1484, 311] on icon at bounding box center [1482, 307] width 17 height 17
click at [1435, 404] on span "Delete" at bounding box center [1431, 406] width 33 height 12
click at [1425, 404] on span "Are you sure?" at bounding box center [1425, 413] width 58 height 26
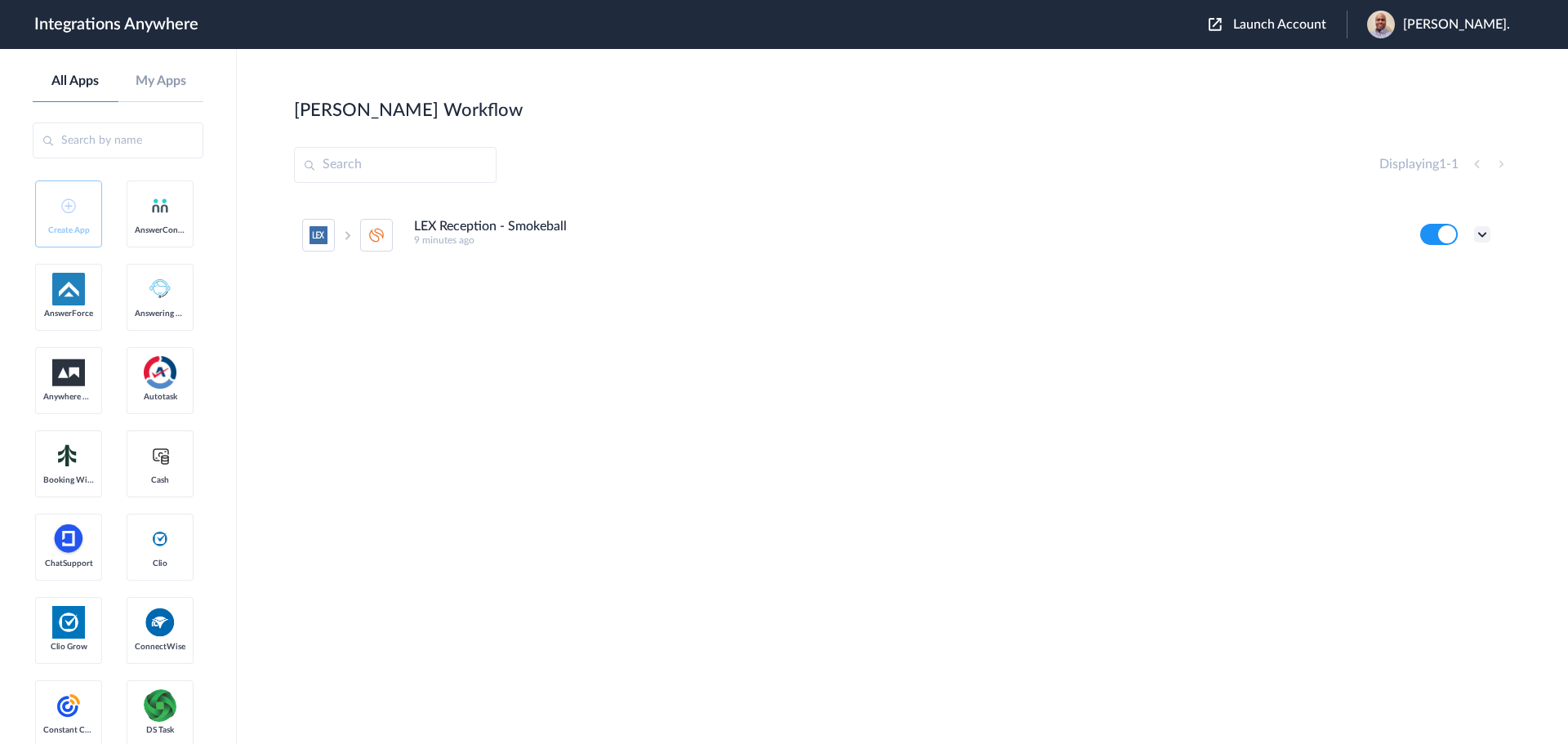
click at [1485, 232] on icon at bounding box center [1482, 234] width 17 height 17
click at [1443, 295] on li "Task history" at bounding box center [1437, 302] width 106 height 31
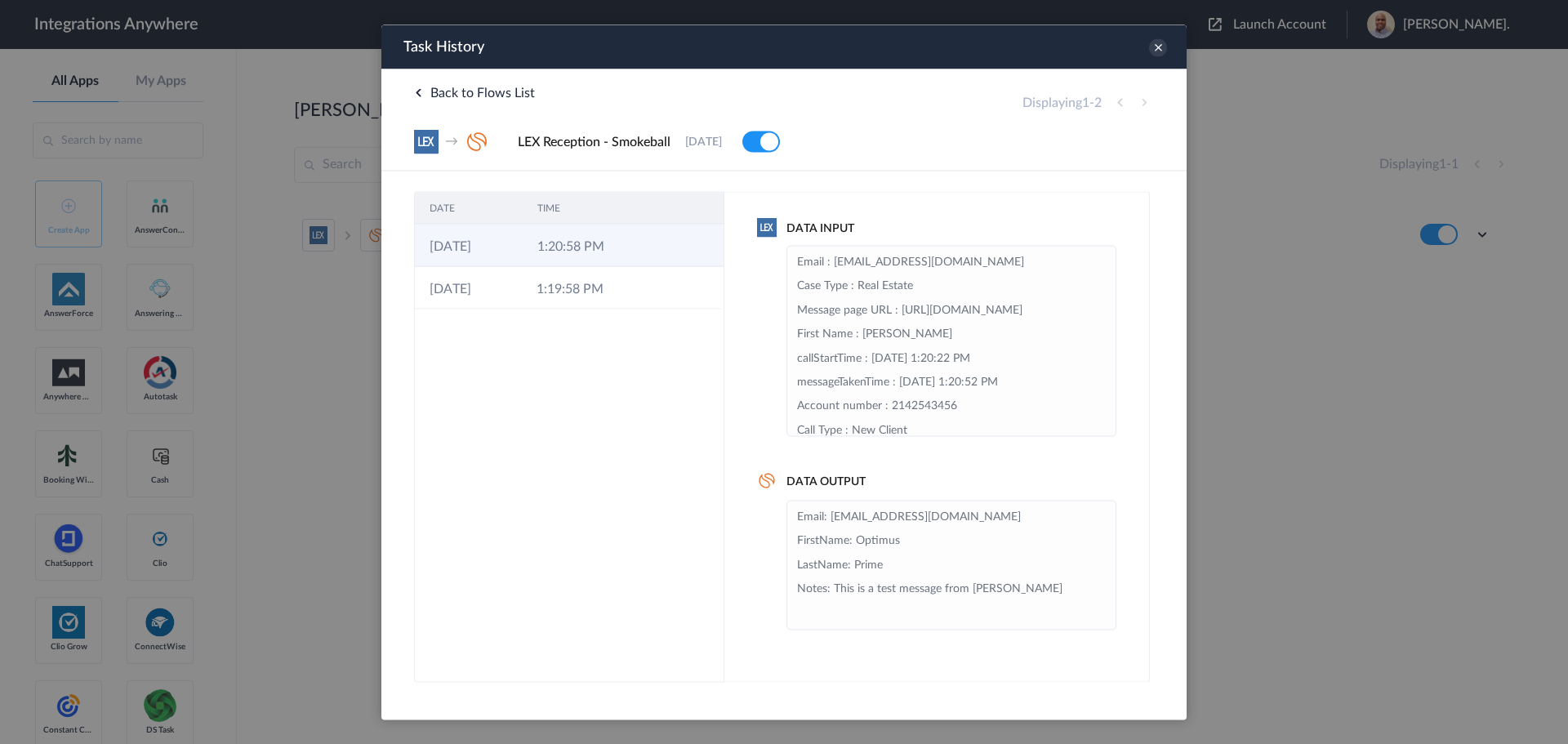
click at [580, 248] on td "1:20:58 PM" at bounding box center [576, 244] width 108 height 43
click at [1155, 46] on icon at bounding box center [1158, 47] width 18 height 18
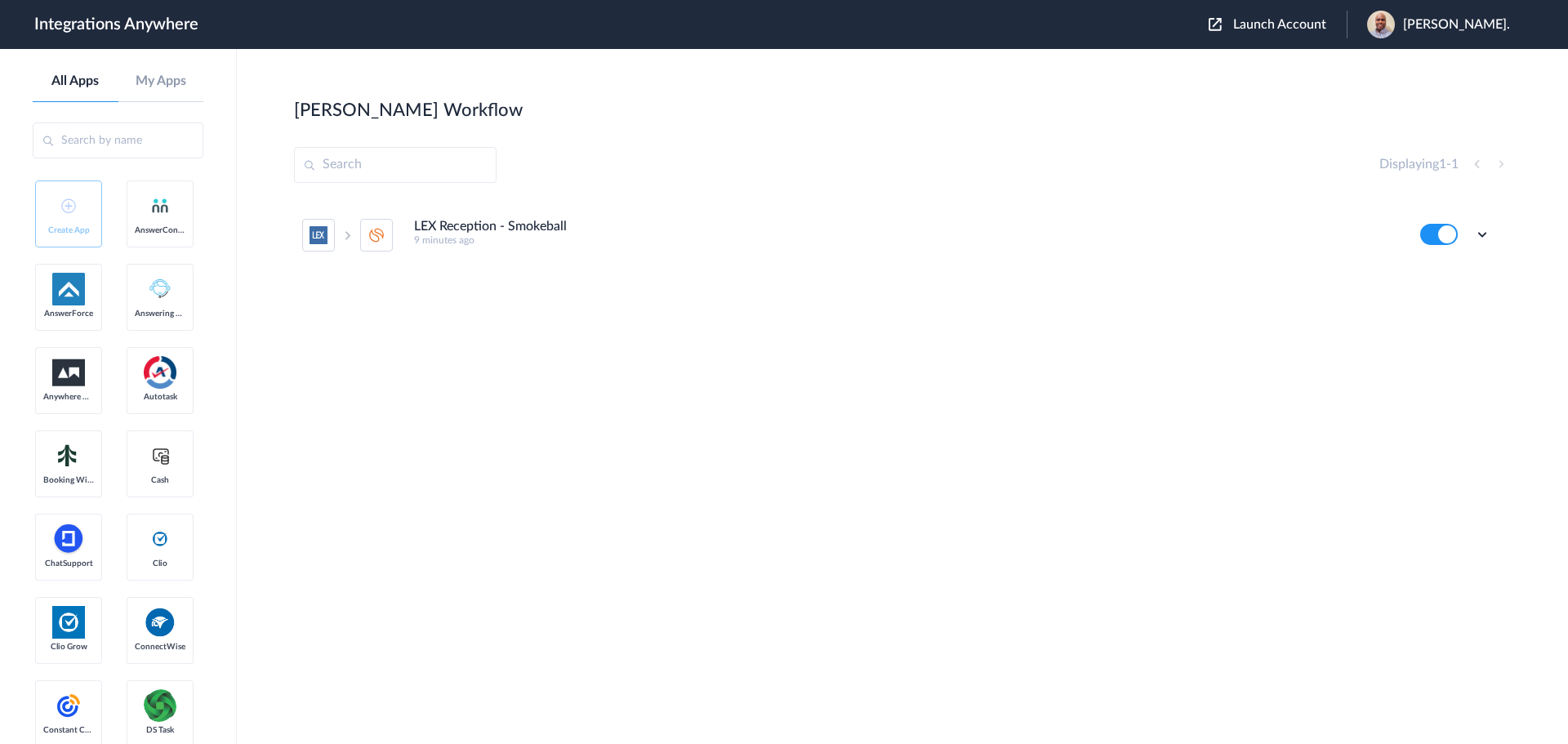
click at [1110, 376] on div "LEX Reception - Smokeball 9 minutes ago Edit Task history Delete" at bounding box center [903, 322] width 1218 height 245
